Goal: Complete application form: Complete application form

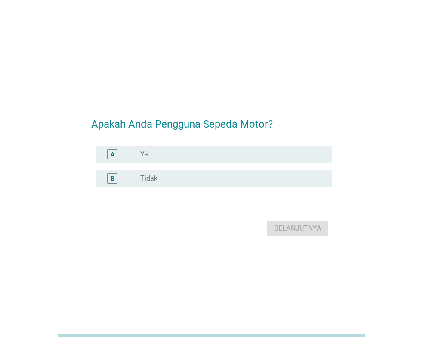
click at [157, 154] on div "radio_button_unchecked Ya" at bounding box center [229, 154] width 178 height 9
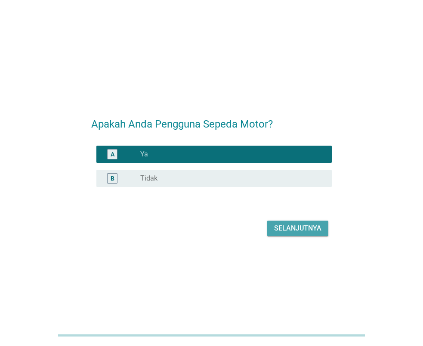
click at [304, 229] on div "Selanjutnya" at bounding box center [297, 228] width 47 height 10
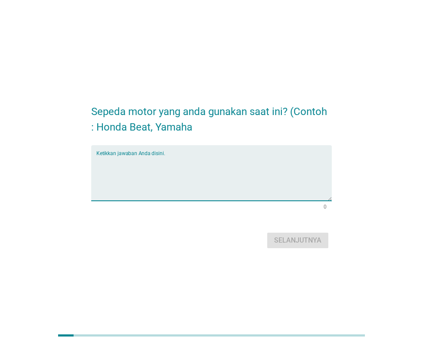
click at [228, 160] on textarea "Ketikkan jawaban Anda disini." at bounding box center [214, 178] width 236 height 45
type textarea "Honda Vario"
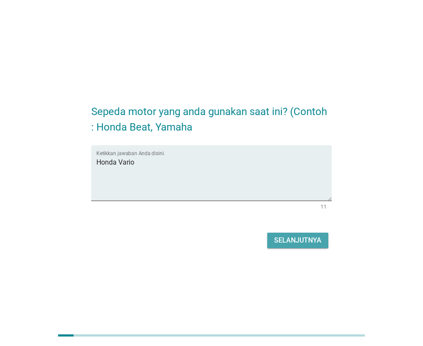
click at [295, 239] on div "Selanjutnya" at bounding box center [297, 240] width 47 height 10
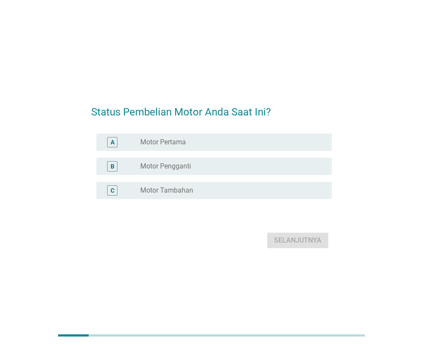
click at [182, 166] on label "Motor Pengganti" at bounding box center [165, 166] width 51 height 9
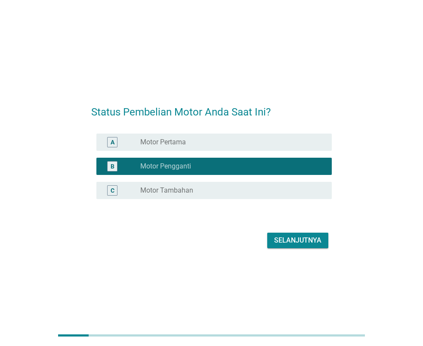
click at [306, 237] on div "Selanjutnya" at bounding box center [297, 240] width 47 height 10
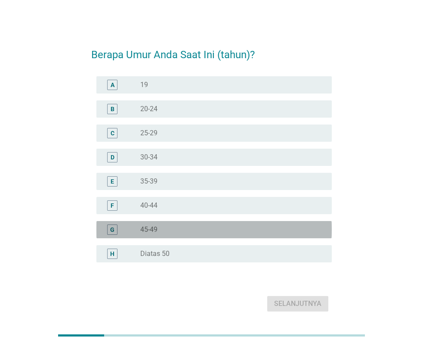
click at [177, 226] on div "radio_button_unchecked 45-49" at bounding box center [229, 229] width 178 height 9
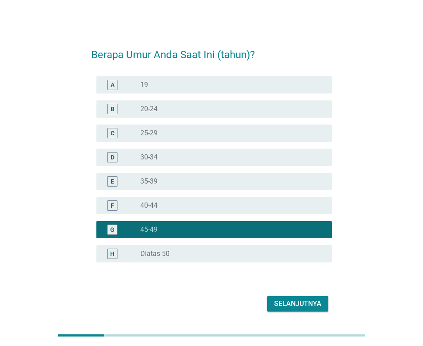
click at [288, 302] on div "Selanjutnya" at bounding box center [297, 304] width 47 height 10
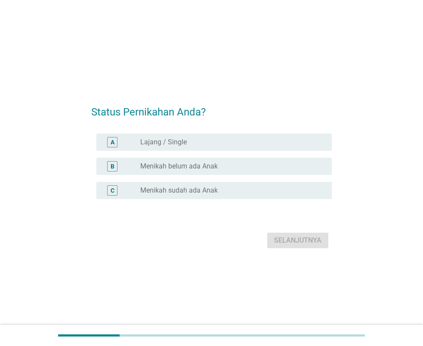
click at [231, 191] on div "radio_button_unchecked Menikah sudah ada Anak" at bounding box center [229, 190] width 178 height 9
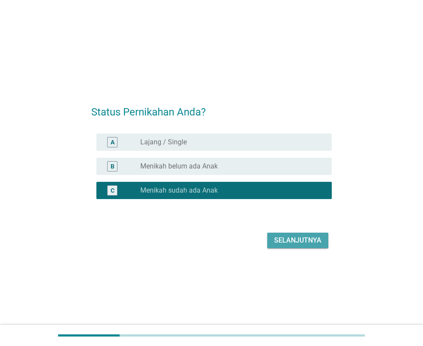
click at [286, 240] on div "Selanjutnya" at bounding box center [297, 240] width 47 height 10
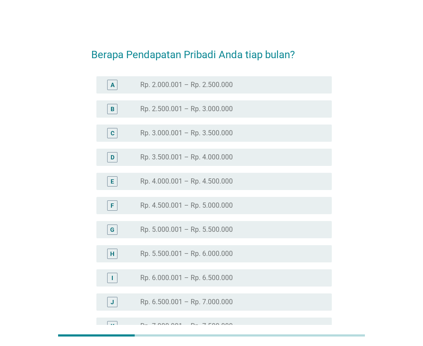
click at [269, 183] on div "radio_button_unchecked Rp. 4.000.001 – Rp. 4.500.000" at bounding box center [229, 181] width 178 height 9
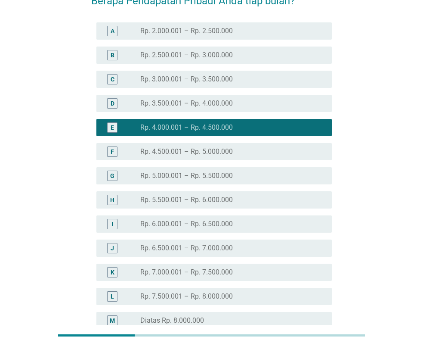
scroll to position [148, 0]
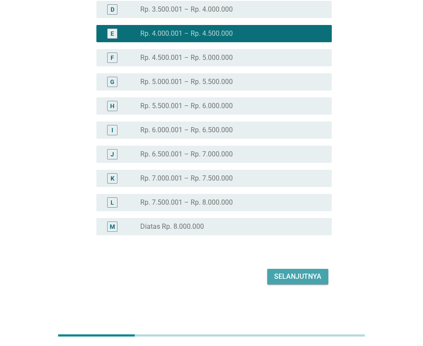
click at [291, 277] on div "Selanjutnya" at bounding box center [297, 276] width 47 height 10
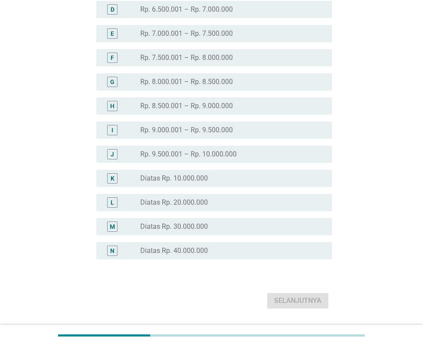
scroll to position [0, 0]
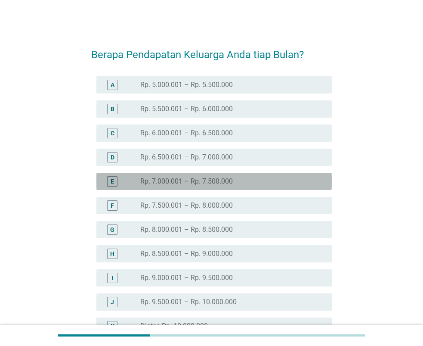
click at [292, 184] on div "radio_button_unchecked Rp. 7.000.001 – Rp. 7.500.000" at bounding box center [229, 181] width 178 height 9
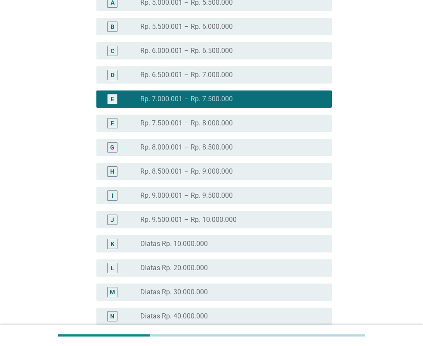
scroll to position [172, 0]
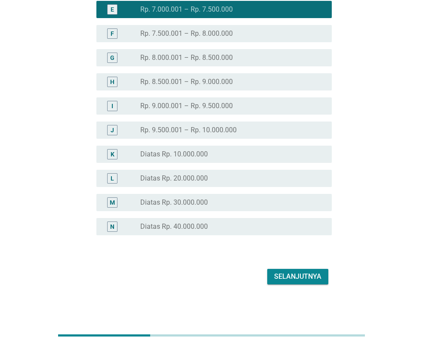
click at [306, 276] on div "Selanjutnya" at bounding box center [297, 276] width 47 height 10
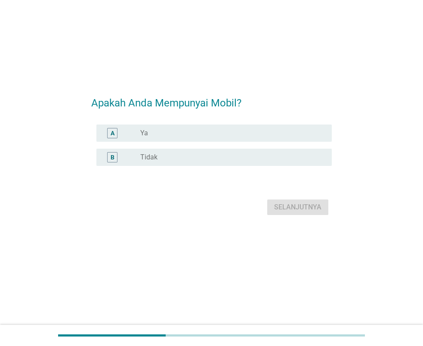
scroll to position [0, 0]
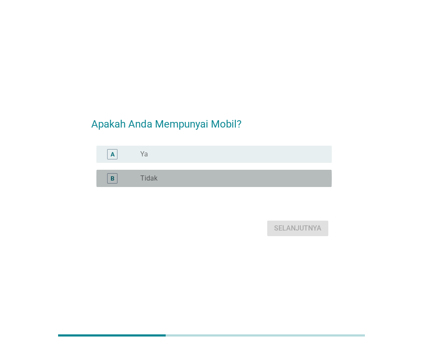
click at [198, 180] on div "radio_button_unchecked Tidak" at bounding box center [229, 178] width 178 height 9
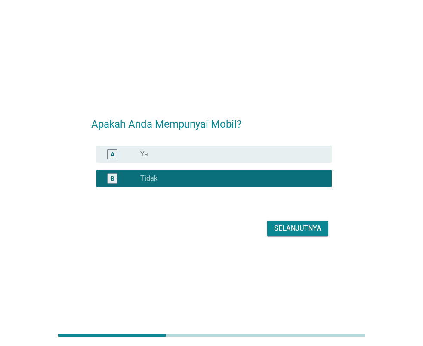
click at [315, 240] on div "Apakah Anda Mempunyai Mobil? A radio_button_unchecked Ya B radio_button_checked…" at bounding box center [211, 173] width 255 height 145
click at [315, 230] on div "Selanjutnya" at bounding box center [297, 228] width 47 height 10
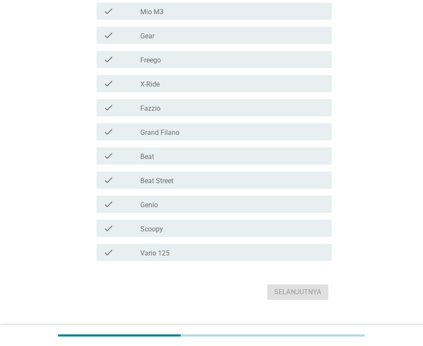
scroll to position [117, 0]
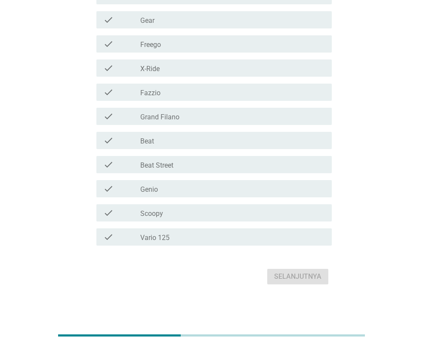
click at [208, 240] on div "check_box_outline_blank Vario 125" at bounding box center [232, 237] width 185 height 10
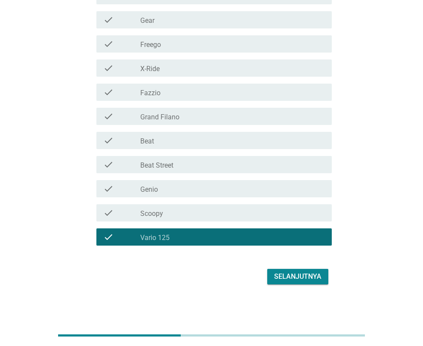
click at [305, 274] on div "Selanjutnya" at bounding box center [297, 276] width 47 height 10
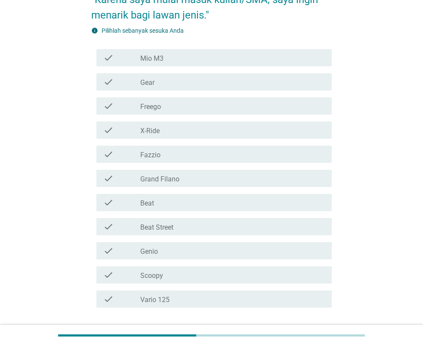
scroll to position [0, 0]
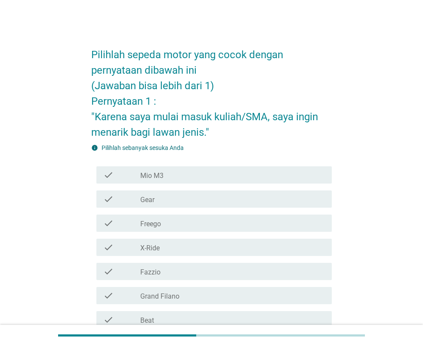
click at [215, 297] on div "check_box_outline_blank Grand Filano" at bounding box center [232, 295] width 185 height 10
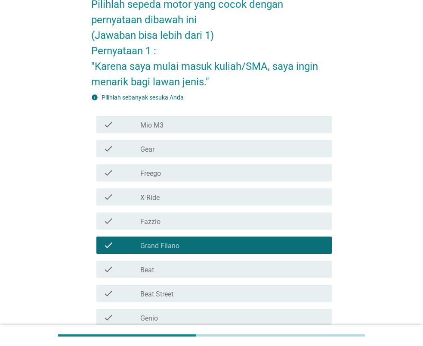
scroll to position [172, 0]
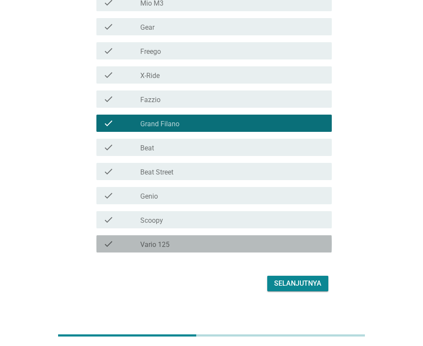
click at [208, 246] on div "check_box_outline_blank Vario 125" at bounding box center [232, 244] width 185 height 10
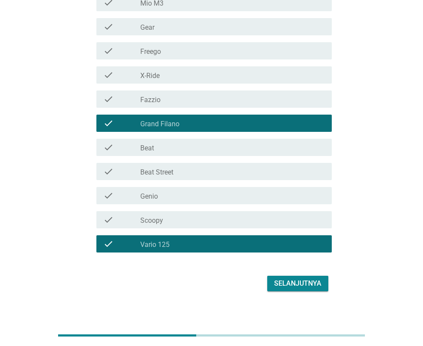
click at [306, 286] on div "Selanjutnya" at bounding box center [297, 283] width 47 height 10
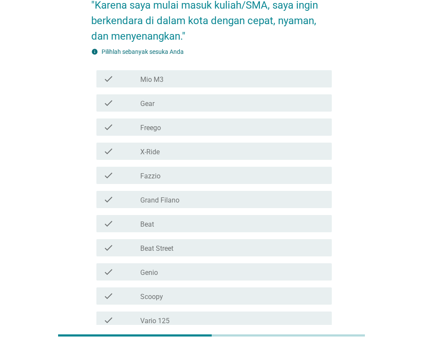
scroll to position [109, 0]
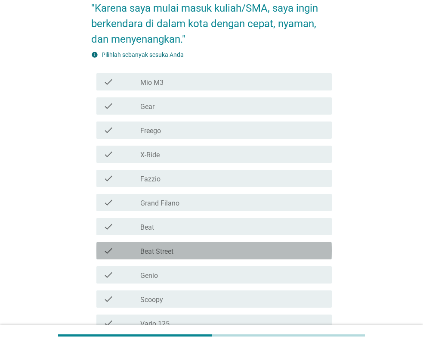
click at [184, 255] on div "check_box_outline_blank Beat Street" at bounding box center [232, 251] width 185 height 10
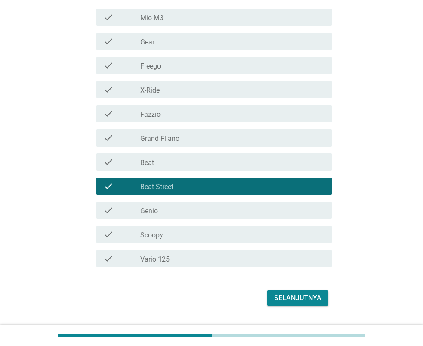
scroll to position [195, 0]
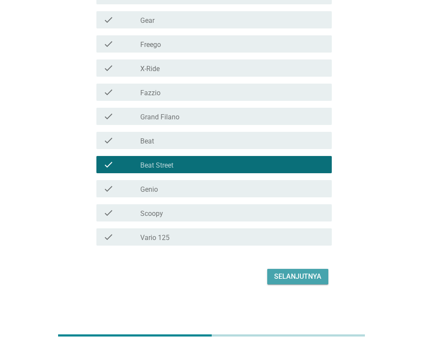
click at [313, 277] on div "Selanjutnya" at bounding box center [297, 276] width 47 height 10
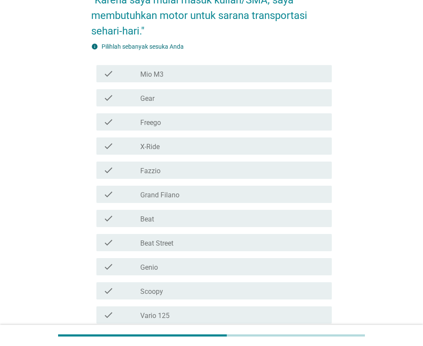
scroll to position [129, 0]
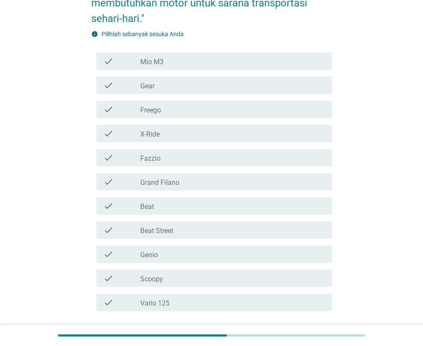
click at [225, 233] on div "check_box_outline_blank Beat Street" at bounding box center [232, 230] width 185 height 10
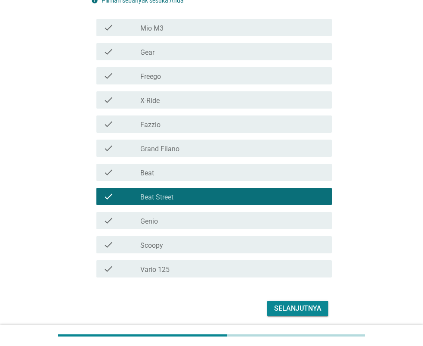
scroll to position [195, 0]
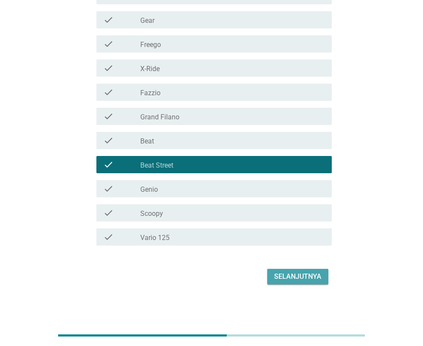
click at [319, 276] on div "Selanjutnya" at bounding box center [297, 276] width 47 height 10
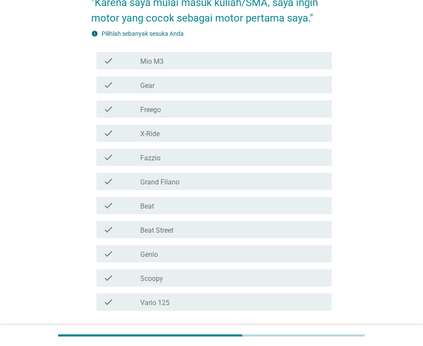
scroll to position [129, 0]
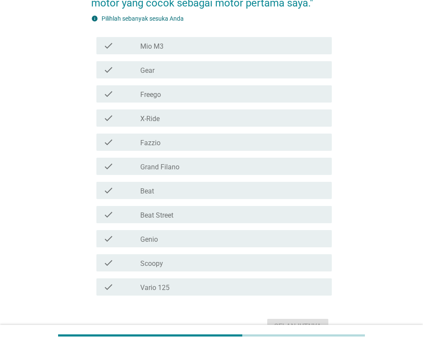
click at [206, 287] on div "check_box_outline_blank Vario 125" at bounding box center [232, 287] width 185 height 10
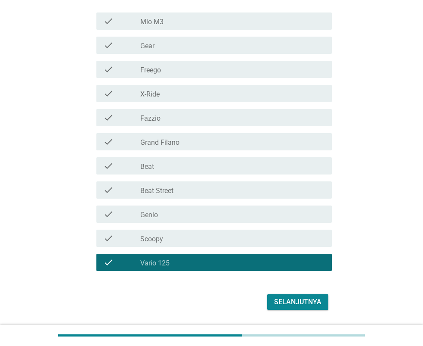
scroll to position [179, 0]
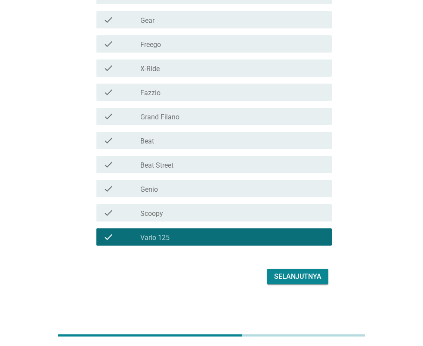
click at [299, 286] on div "Selanjutnya" at bounding box center [211, 276] width 241 height 21
click at [298, 280] on div "Selanjutnya" at bounding box center [297, 276] width 47 height 10
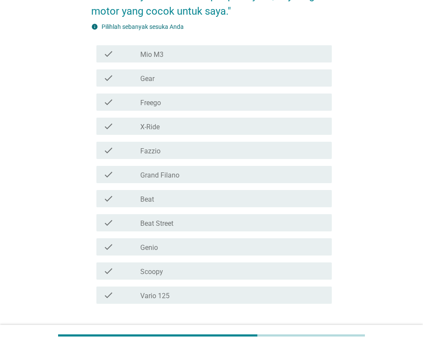
scroll to position [172, 0]
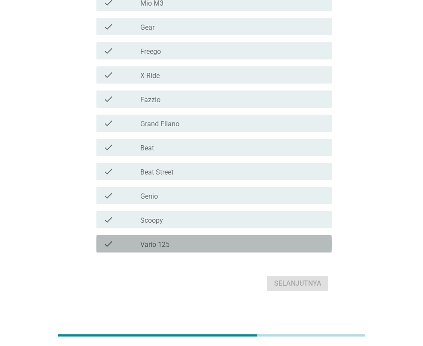
click at [239, 252] on div "check check_box_outline_blank Vario 125" at bounding box center [214, 243] width 236 height 17
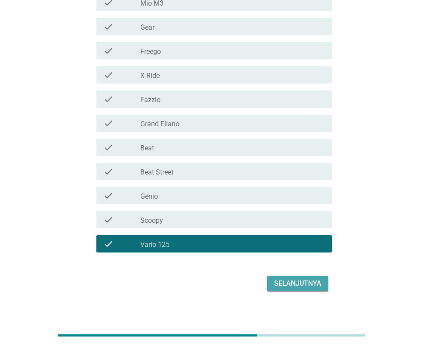
click at [303, 285] on div "Selanjutnya" at bounding box center [297, 283] width 47 height 10
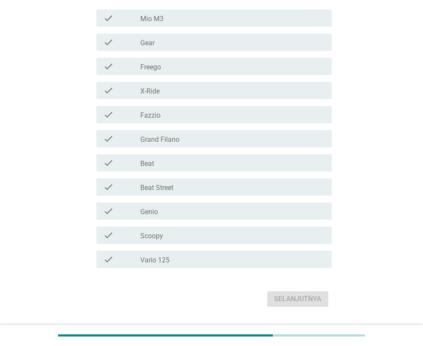
click at [218, 263] on div "check_box_outline_blank Vario 125" at bounding box center [232, 259] width 185 height 10
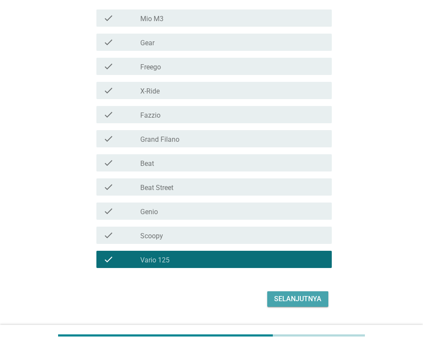
click at [314, 302] on div "Selanjutnya" at bounding box center [297, 299] width 47 height 10
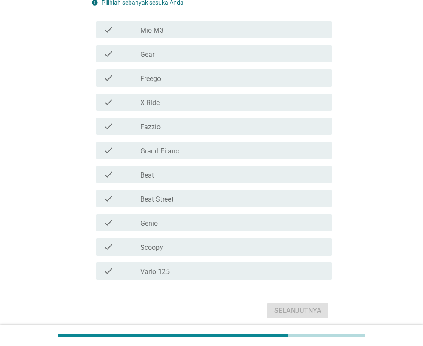
scroll to position [195, 0]
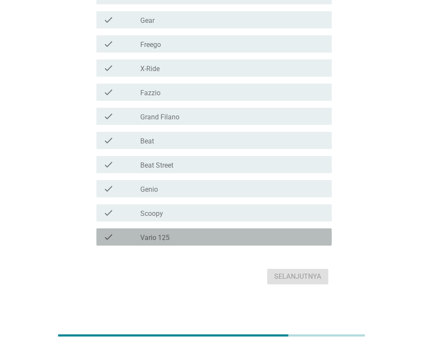
click at [229, 237] on div "check_box_outline_blank Vario 125" at bounding box center [232, 237] width 185 height 10
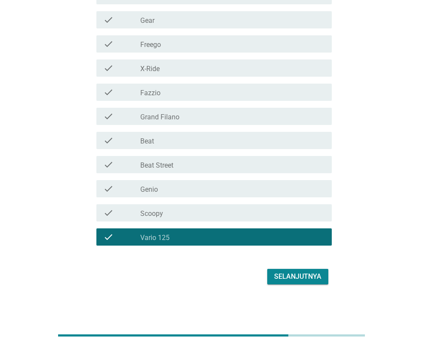
click at [298, 278] on div "Selanjutnya" at bounding box center [297, 276] width 47 height 10
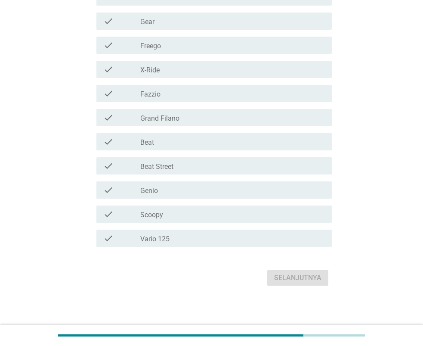
scroll to position [210, 0]
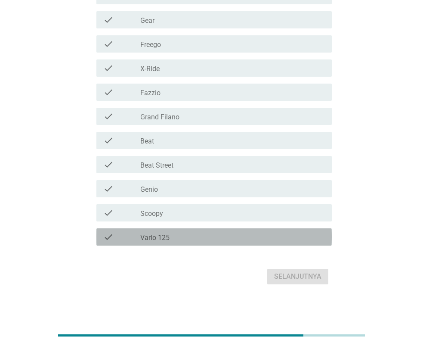
click at [262, 234] on div "check_box_outline_blank Vario 125" at bounding box center [232, 237] width 185 height 10
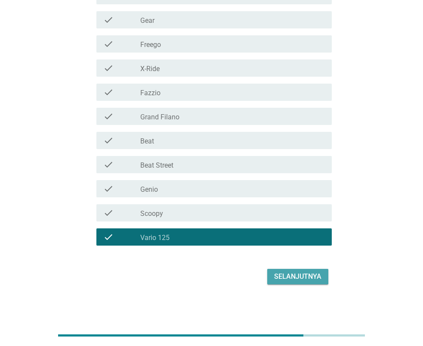
click at [306, 279] on div "Selanjutnya" at bounding box center [297, 276] width 47 height 10
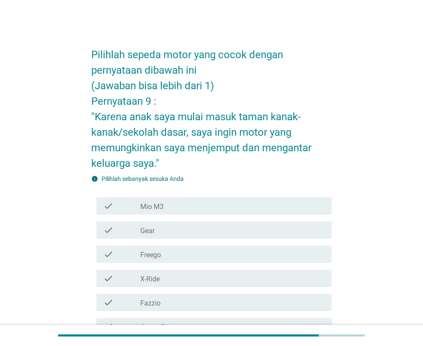
scroll to position [172, 0]
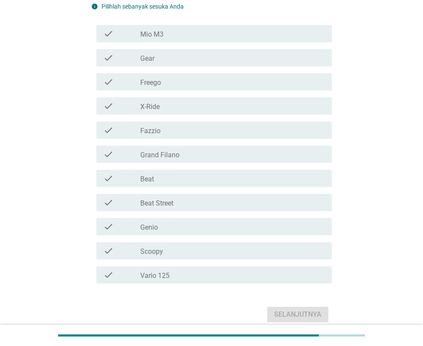
click at [247, 275] on div "check_box_outline_blank Vario 125" at bounding box center [232, 275] width 185 height 10
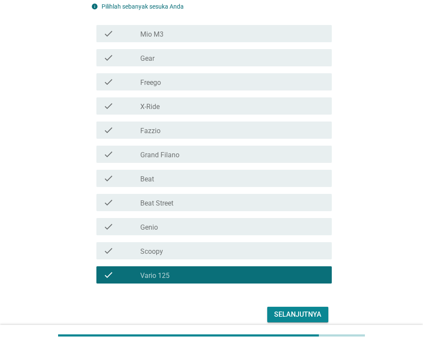
click at [301, 308] on button "Selanjutnya" at bounding box center [298, 315] width 61 height 16
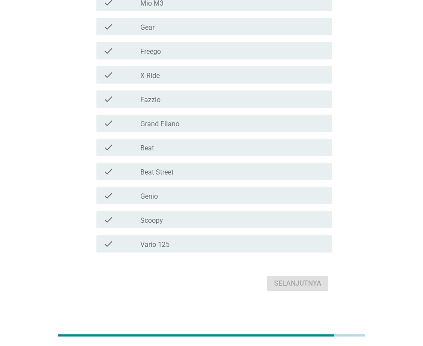
click at [247, 250] on div "check check_box_outline_blank Vario 125" at bounding box center [214, 243] width 236 height 17
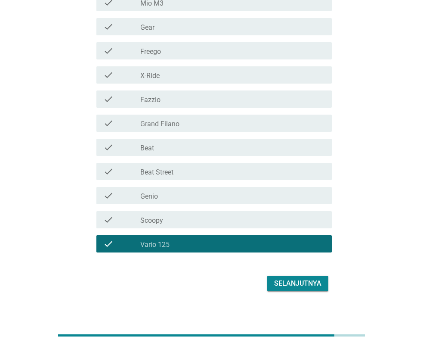
click at [235, 172] on div "check_box_outline_blank Beat Street" at bounding box center [232, 171] width 185 height 10
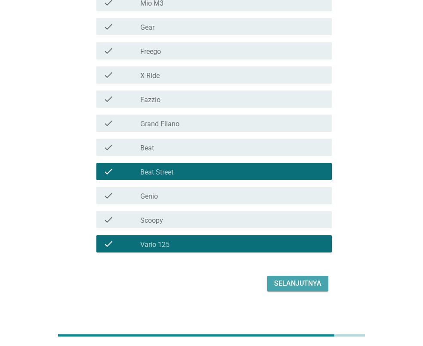
click at [311, 277] on button "Selanjutnya" at bounding box center [298, 284] width 61 height 16
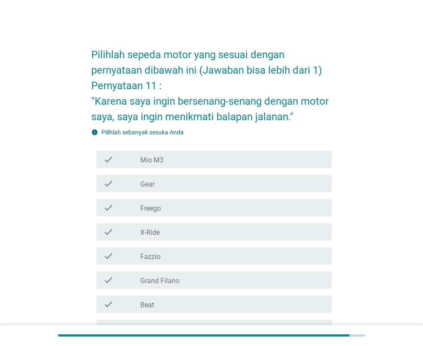
scroll to position [164, 0]
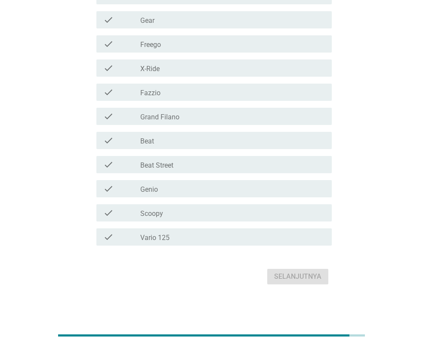
click at [232, 159] on div "check check_box_outline_blank Beat Street" at bounding box center [214, 164] width 236 height 17
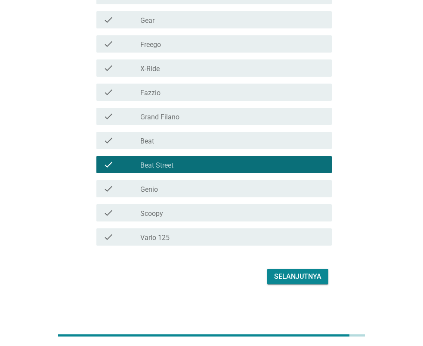
click at [299, 274] on div "Selanjutnya" at bounding box center [297, 276] width 47 height 10
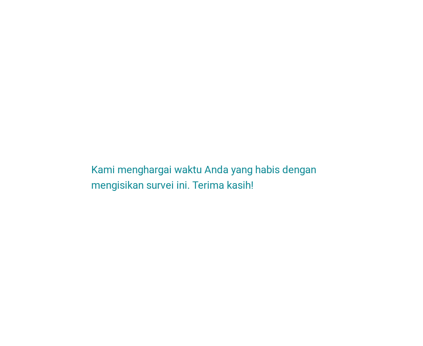
scroll to position [0, 0]
